Goal: Task Accomplishment & Management: Manage account settings

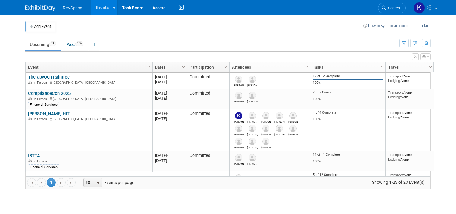
click at [156, 68] on link "Dates" at bounding box center [169, 67] width 28 height 10
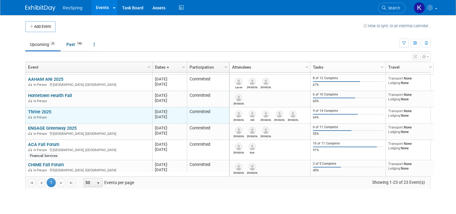
click at [42, 111] on link "Thrive 2025" at bounding box center [39, 111] width 23 height 5
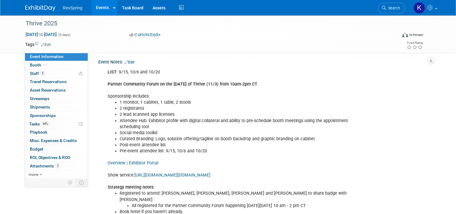
scroll to position [161, 0]
click at [190, 161] on div "LIST : 9/15, 10/6 and 10/20 Partner Community Forum on the Monday of Thrive (11…" at bounding box center [234, 184] width 263 height 236
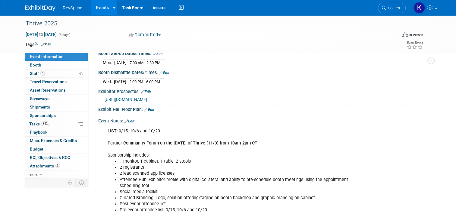
click at [147, 97] on span "https://custom.cvent.com/53B67A21603946559FBA6C9278A3C6B9/files/event/74a5e1363…" at bounding box center [126, 99] width 43 height 5
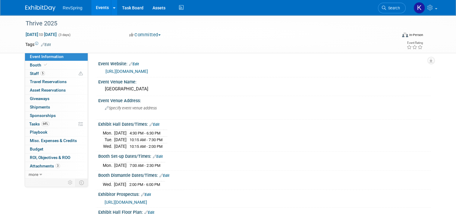
click at [138, 74] on div "https://www.athenahealth.com/resources/events/thrive" at bounding box center [266, 71] width 321 height 7
click at [136, 72] on link "https://www.athenahealth.com/resources/events/thrive" at bounding box center [127, 71] width 43 height 5
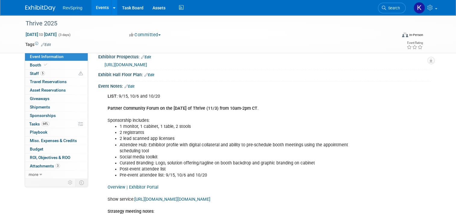
scroll to position [138, 0]
click at [130, 86] on link "Edit" at bounding box center [130, 86] width 10 height 4
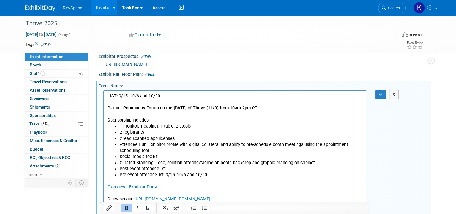
scroll to position [0, 0]
click at [167, 95] on p "LIST : 9/15, 10/6 and 10/20 Partner Community Forum on the Monday of Thrive (11…" at bounding box center [235, 108] width 255 height 30
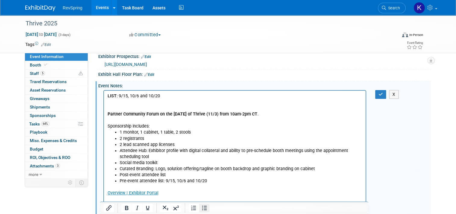
click at [204, 205] on icon "Bullet list" at bounding box center [204, 207] width 7 height 7
click at [116, 115] on ul "Thrive2025_9.15[4].xlsx Partner Community Forum on the Monday of Thrive (11/3) …" at bounding box center [235, 141] width 255 height 85
click at [203, 206] on icon "Bullet list" at bounding box center [204, 207] width 7 height 7
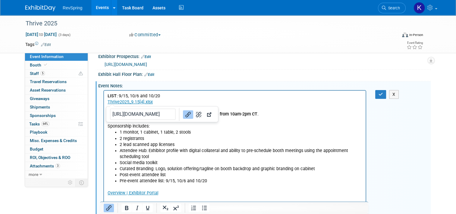
click at [110, 103] on link "Thrive2025_9.15[4].xlsx" at bounding box center [130, 101] width 45 height 5
click at [203, 205] on icon "Bullet list" at bounding box center [204, 207] width 7 height 7
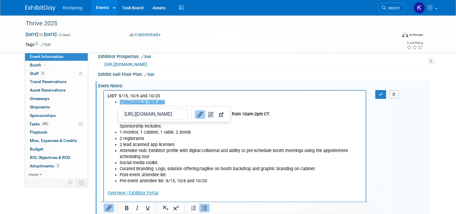
click at [167, 105] on li "Thrive2025_9.15[4].xlsx Partner Community Forum on the Monday of Thrive (11/3) …" at bounding box center [241, 114] width 243 height 30
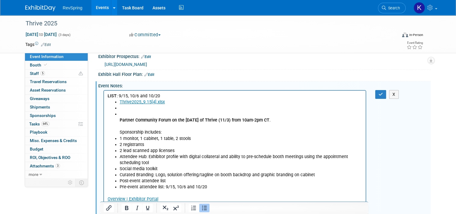
click at [139, 127] on li "Partner Community Forum on the Monday of Thrive (11/3) from 10am-2pm CT . Spons…" at bounding box center [241, 123] width 243 height 24
click at [122, 119] on b "Partner Community Forum on the Monday of Thrive (11/3) from 10am-2pm CT" at bounding box center [195, 119] width 150 height 5
click at [120, 119] on b "Partner Community Forum on the Monday of Thrive (11/3) from 10am-2pm CT" at bounding box center [195, 119] width 150 height 5
click at [208, 212] on div at bounding box center [234, 207] width 268 height 12
click at [205, 210] on icon "Bullet list" at bounding box center [204, 207] width 7 height 7
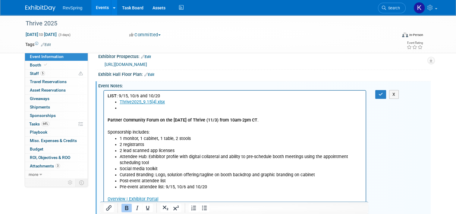
click at [125, 108] on li "Rich Text Area. Press ALT-0 for help." at bounding box center [241, 108] width 243 height 6
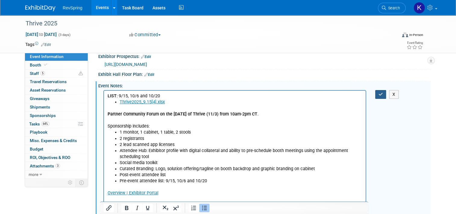
click at [382, 94] on icon "button" at bounding box center [381, 94] width 5 height 4
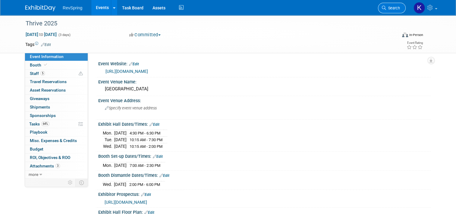
click at [386, 6] on icon at bounding box center [384, 8] width 4 height 4
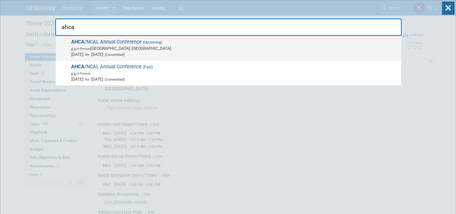
type input "ahca"
click at [188, 52] on span "Oct 19, 2025 to Oct 22, 2025 (Committed)" at bounding box center [234, 54] width 327 height 6
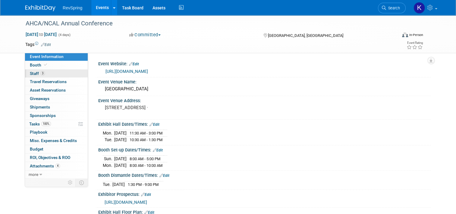
click at [43, 72] on link "3 Staff 3" at bounding box center [56, 73] width 63 height 8
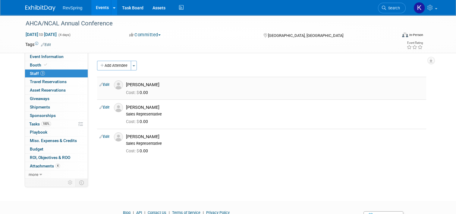
click at [100, 83] on link "Edit" at bounding box center [105, 84] width 10 height 4
select select "30f8d625-6a50-43dd-ac32-7ebf1d1f43df"
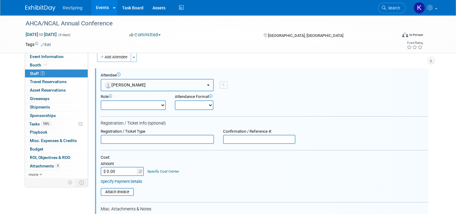
click at [133, 86] on button "[PERSON_NAME]" at bounding box center [157, 85] width 113 height 12
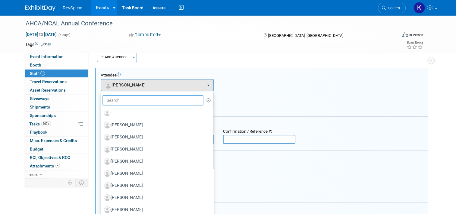
click at [132, 99] on input "text" at bounding box center [153, 100] width 101 height 10
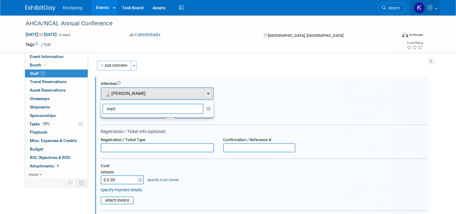
type input "matt"
click at [437, 14] on link at bounding box center [426, 7] width 30 height 15
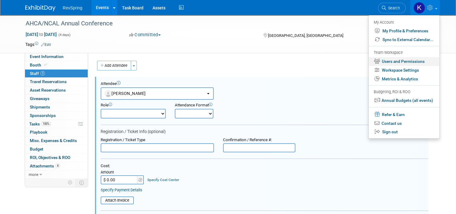
click at [415, 61] on link "Users and Permissions" at bounding box center [404, 61] width 71 height 9
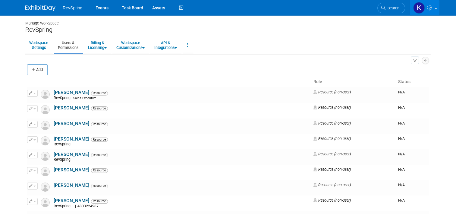
click at [36, 77] on th at bounding box center [169, 82] width 284 height 10
click at [36, 75] on button "Add" at bounding box center [37, 69] width 21 height 11
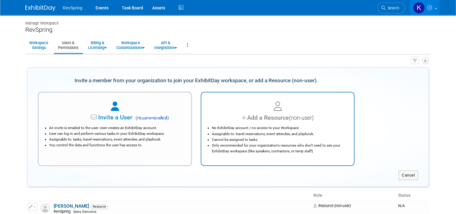
click at [246, 127] on li "No ExhibitDay account / no access to your Workspace." at bounding box center [279, 128] width 135 height 6
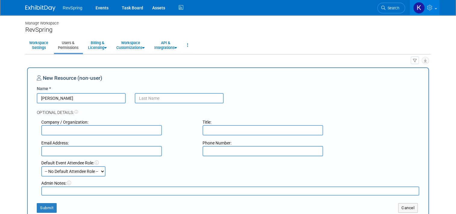
type input "Matthew"
type input "Radley"
click at [40, 206] on button "Submit" at bounding box center [47, 208] width 20 height 10
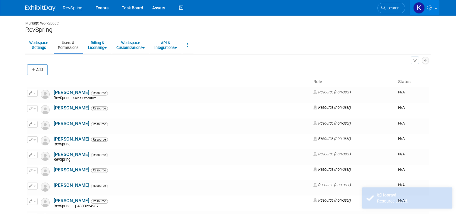
click at [394, 13] on li "Search" at bounding box center [392, 7] width 28 height 15
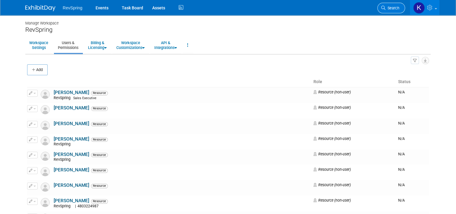
click at [392, 11] on link "Search" at bounding box center [392, 8] width 28 height 11
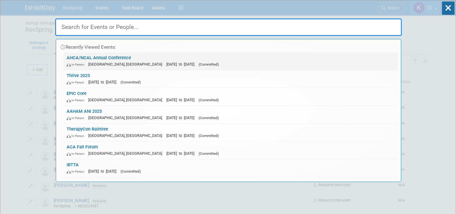
click at [227, 67] on link "AHCA/NCAL Annual Conference In-Person Las Vegas, NV Oct 19, 2025 to Oct 22, 202…" at bounding box center [231, 60] width 335 height 17
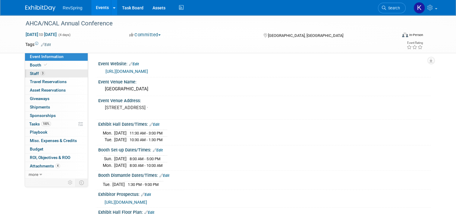
click at [38, 77] on link "3 Staff 3" at bounding box center [56, 73] width 63 height 8
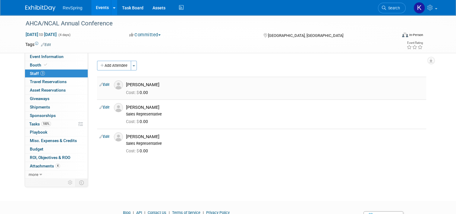
click at [100, 84] on link "Edit" at bounding box center [105, 84] width 10 height 4
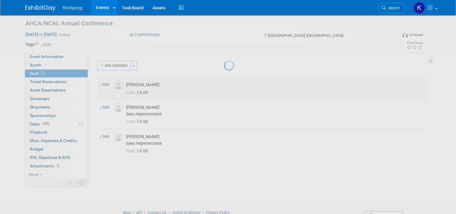
select select "30f8d625-6a50-43dd-ac32-7ebf1d1f43df"
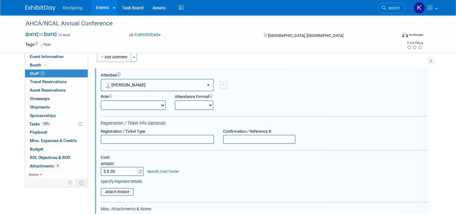
click at [142, 85] on button "[PERSON_NAME]" at bounding box center [157, 85] width 113 height 12
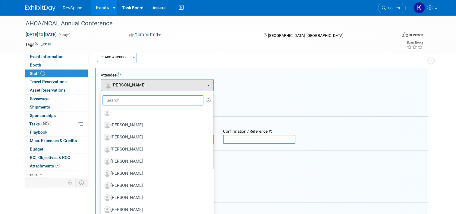
click at [132, 100] on input "text" at bounding box center [153, 100] width 101 height 10
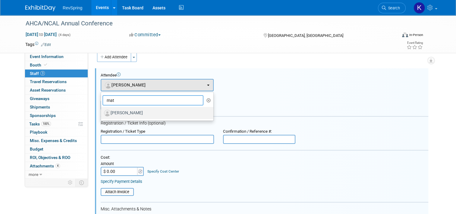
type input "mat"
click at [128, 114] on label "[PERSON_NAME]" at bounding box center [155, 113] width 103 height 10
click at [102, 114] on input "[PERSON_NAME]" at bounding box center [100, 112] width 4 height 4
select select "fa50a937-4778-4f75-aeec-f7506cd837e2"
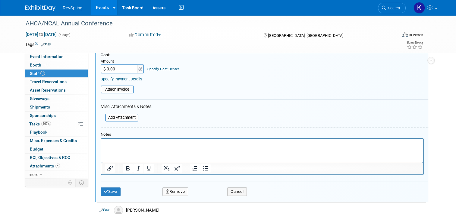
scroll to position [119, 0]
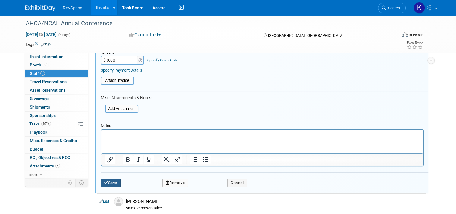
click at [104, 181] on icon "submit" at bounding box center [106, 182] width 4 height 4
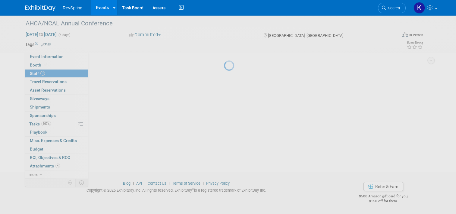
scroll to position [29, 0]
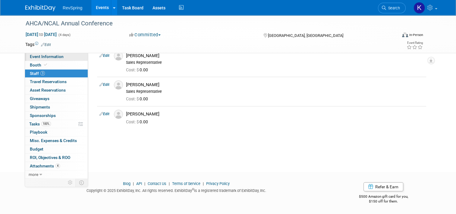
click at [59, 58] on link "Event Information" at bounding box center [56, 56] width 63 height 8
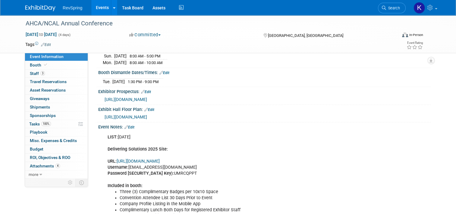
scroll to position [124, 0]
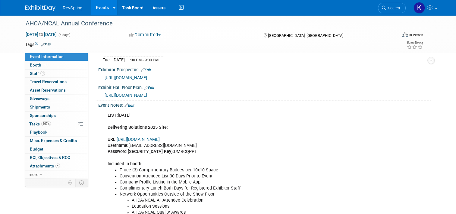
click at [160, 142] on link "https://www.conferenceharvester.com/harvester2expw/login.asp?EventKey=LLSJNNZJ" at bounding box center [138, 139] width 43 height 5
click at [41, 72] on link "3 Staff 3" at bounding box center [56, 73] width 63 height 8
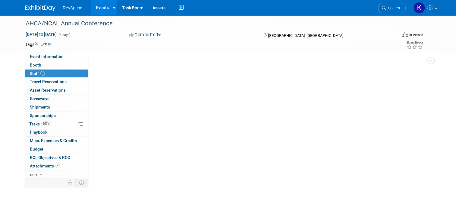
scroll to position [0, 0]
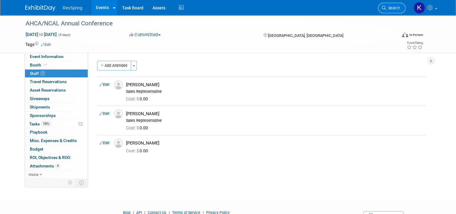
click at [398, 10] on span "Search" at bounding box center [393, 8] width 14 height 5
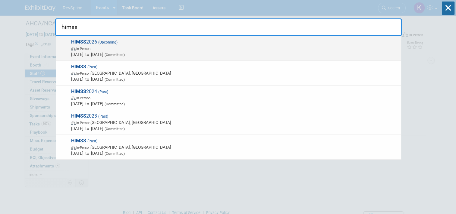
type input "himss"
click at [286, 38] on div "HIMSS 2026 (Upcoming) In-Person Mar 9, 2026 to Mar 13, 2026 (Committed)" at bounding box center [229, 48] width 346 height 25
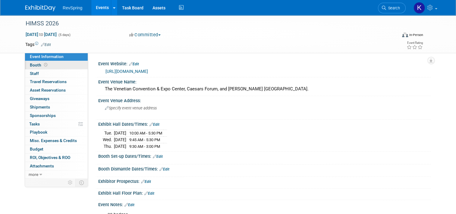
click at [52, 66] on link "Booth" at bounding box center [56, 65] width 63 height 8
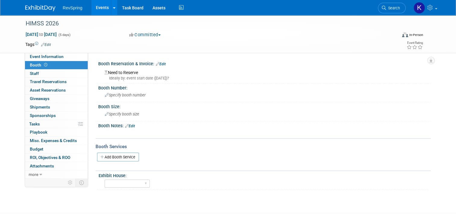
click at [159, 62] on link "Edit" at bounding box center [161, 64] width 10 height 4
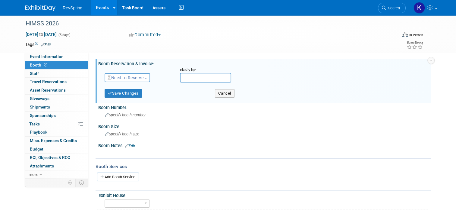
click at [135, 81] on button "Need to Reserve" at bounding box center [128, 77] width 46 height 9
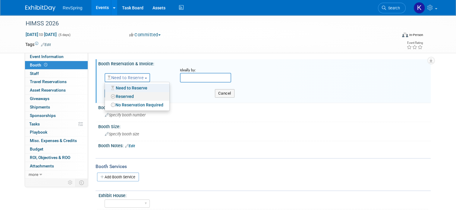
click at [128, 94] on link "Reserved" at bounding box center [137, 96] width 65 height 8
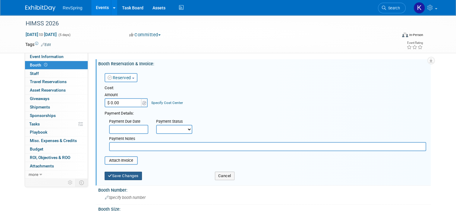
click at [122, 173] on button "Save Changes" at bounding box center [123, 175] width 37 height 8
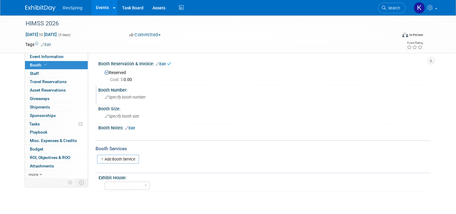
click at [130, 95] on span "Specify booth number" at bounding box center [125, 97] width 41 height 5
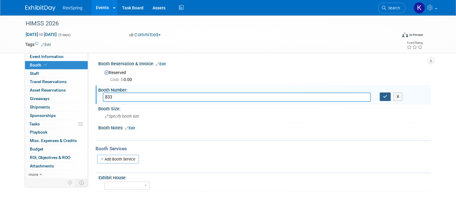
type input "833"
click at [388, 95] on icon "button" at bounding box center [385, 96] width 4 height 4
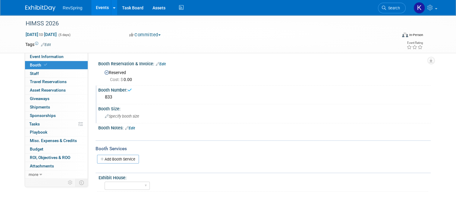
click at [119, 114] on span "Specify booth size" at bounding box center [122, 116] width 34 height 5
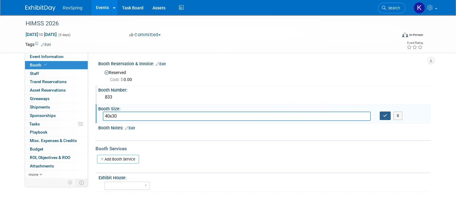
type input "40x30"
click at [387, 117] on icon "button" at bounding box center [385, 115] width 4 height 4
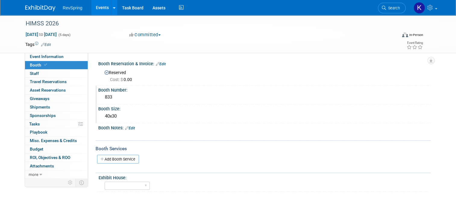
click at [117, 111] on div "40x30" at bounding box center [265, 115] width 324 height 9
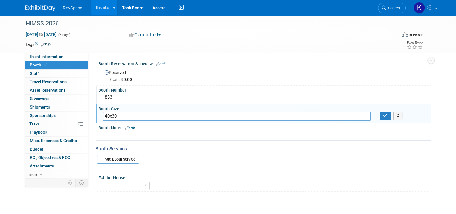
click at [336, 113] on input "40x30" at bounding box center [237, 115] width 268 height 9
type input "30x20"
click at [391, 116] on button "button" at bounding box center [385, 115] width 11 height 8
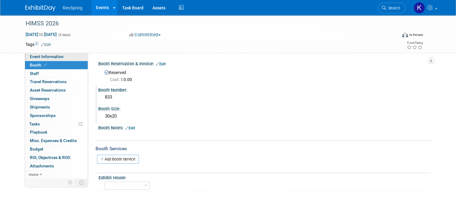
click at [56, 58] on span "Event Information" at bounding box center [47, 56] width 34 height 5
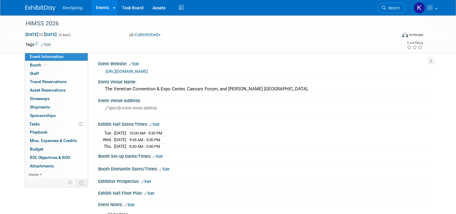
scroll to position [73, 0]
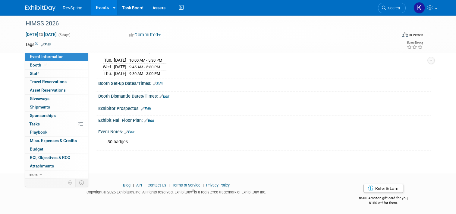
click at [150, 118] on link "Edit" at bounding box center [149, 120] width 10 height 4
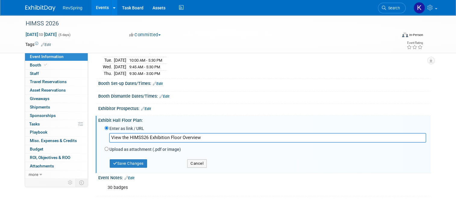
click at [136, 136] on input "View the HIMSS26 Exhibition Floor Overview" at bounding box center [267, 137] width 317 height 9
type input "View the HIMSS26 Exhibition Floor Overview"
click at [124, 135] on input "View the HIMSS26 Exhibition Floor Overview" at bounding box center [267, 137] width 317 height 9
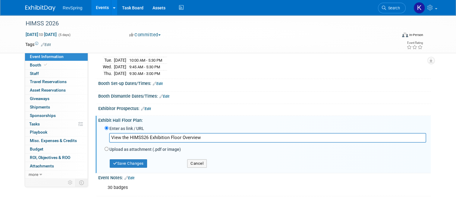
click at [124, 135] on input "View the HIMSS26 Exhibition Floor Overview" at bounding box center [267, 137] width 317 height 9
paste input "[URL][DOMAIN_NAME]"
type input "[URL][DOMAIN_NAME]"
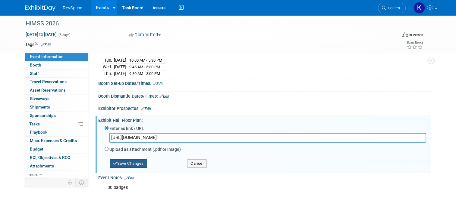
click at [126, 161] on button "Save Changes" at bounding box center [128, 163] width 37 height 8
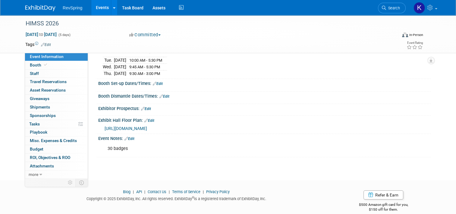
click at [129, 141] on link "Edit" at bounding box center [130, 138] width 10 height 4
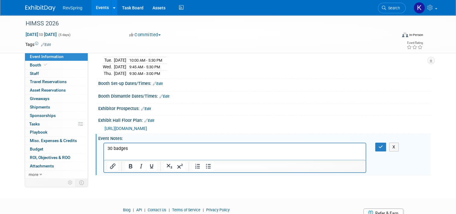
click at [136, 148] on p "30 badges" at bounding box center [235, 148] width 255 height 6
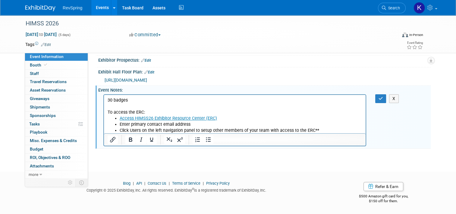
scroll to position [155, 0]
click at [323, 129] on li "Click Users on the left navigation panel to setup other members of your team wi…" at bounding box center [241, 130] width 243 height 6
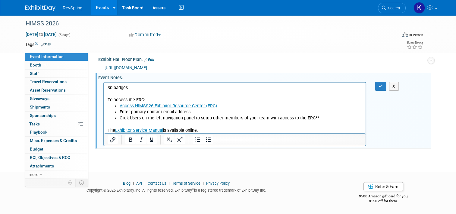
click at [218, 129] on p "The Exhibitor Service Manual is available online." at bounding box center [235, 130] width 255 height 6
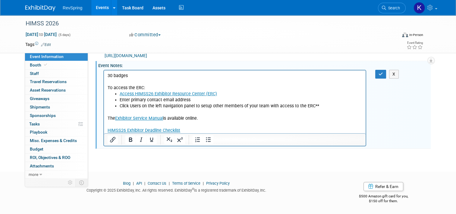
click at [188, 128] on p "HIMSS26 Exhibitor Deadline Checklist" at bounding box center [235, 130] width 255 height 6
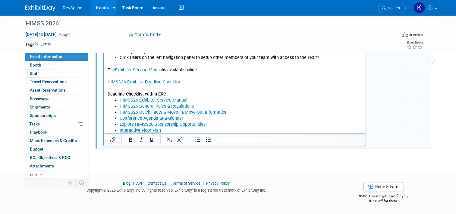
scroll to position [228, 0]
click at [173, 134] on div at bounding box center [235, 139] width 262 height 12
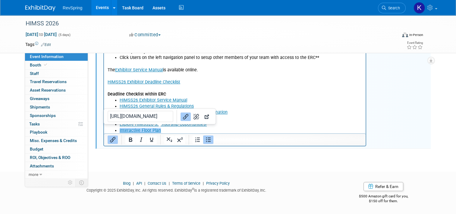
click at [171, 131] on li "Interactive Floor Plan﻿" at bounding box center [241, 130] width 243 height 6
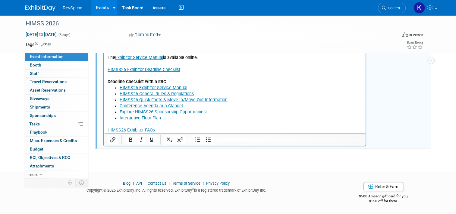
scroll to position [240, 0]
click at [167, 129] on p "HIMSS26 Exhibitor FAQs" at bounding box center [235, 130] width 255 height 6
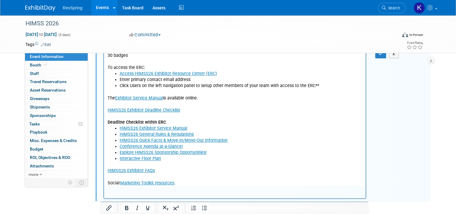
scroll to position [165, 0]
click at [382, 56] on icon "button" at bounding box center [381, 54] width 5 height 4
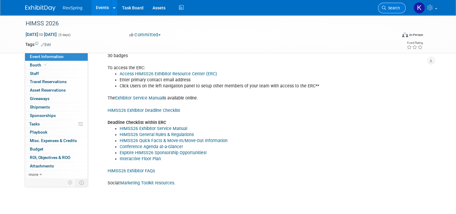
click at [397, 12] on link "Search" at bounding box center [392, 8] width 28 height 11
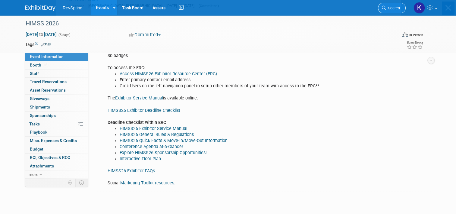
scroll to position [0, 0]
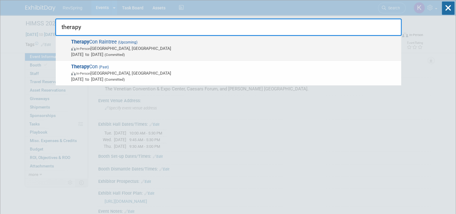
type input "therapy"
click at [292, 41] on span "Therapy Con Raintree (Upcoming) In-Person Phoenix, AZ Sep 24, 2025 to Sep 26, 2…" at bounding box center [233, 48] width 329 height 18
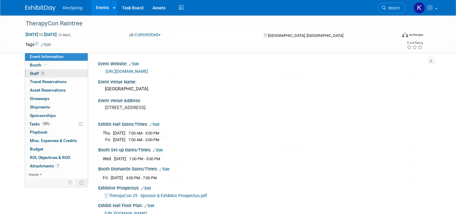
click at [47, 74] on link "2 Staff 2" at bounding box center [56, 73] width 63 height 8
